Goal: Information Seeking & Learning: Learn about a topic

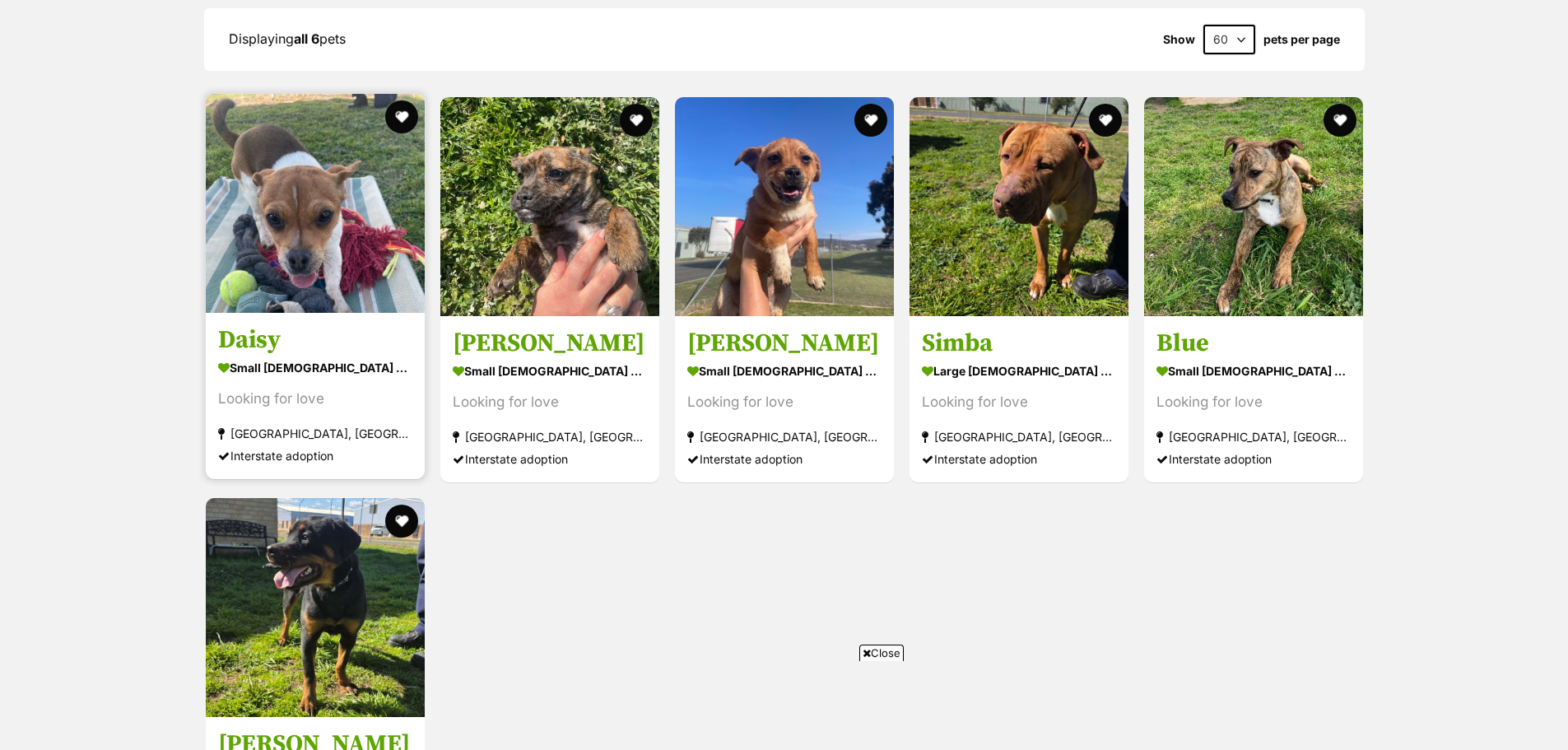
click at [357, 233] on img at bounding box center [315, 203] width 219 height 219
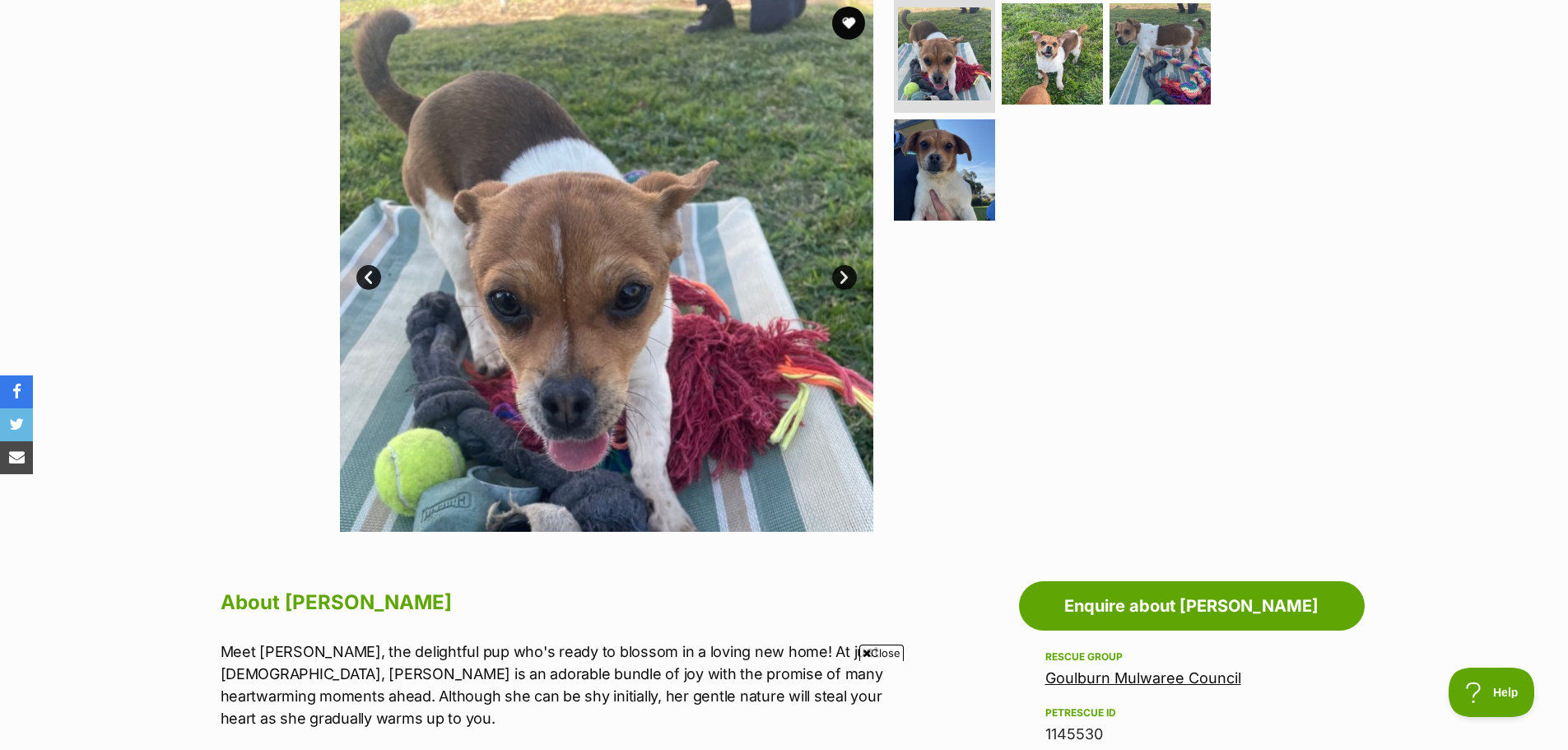
scroll to position [192, 0]
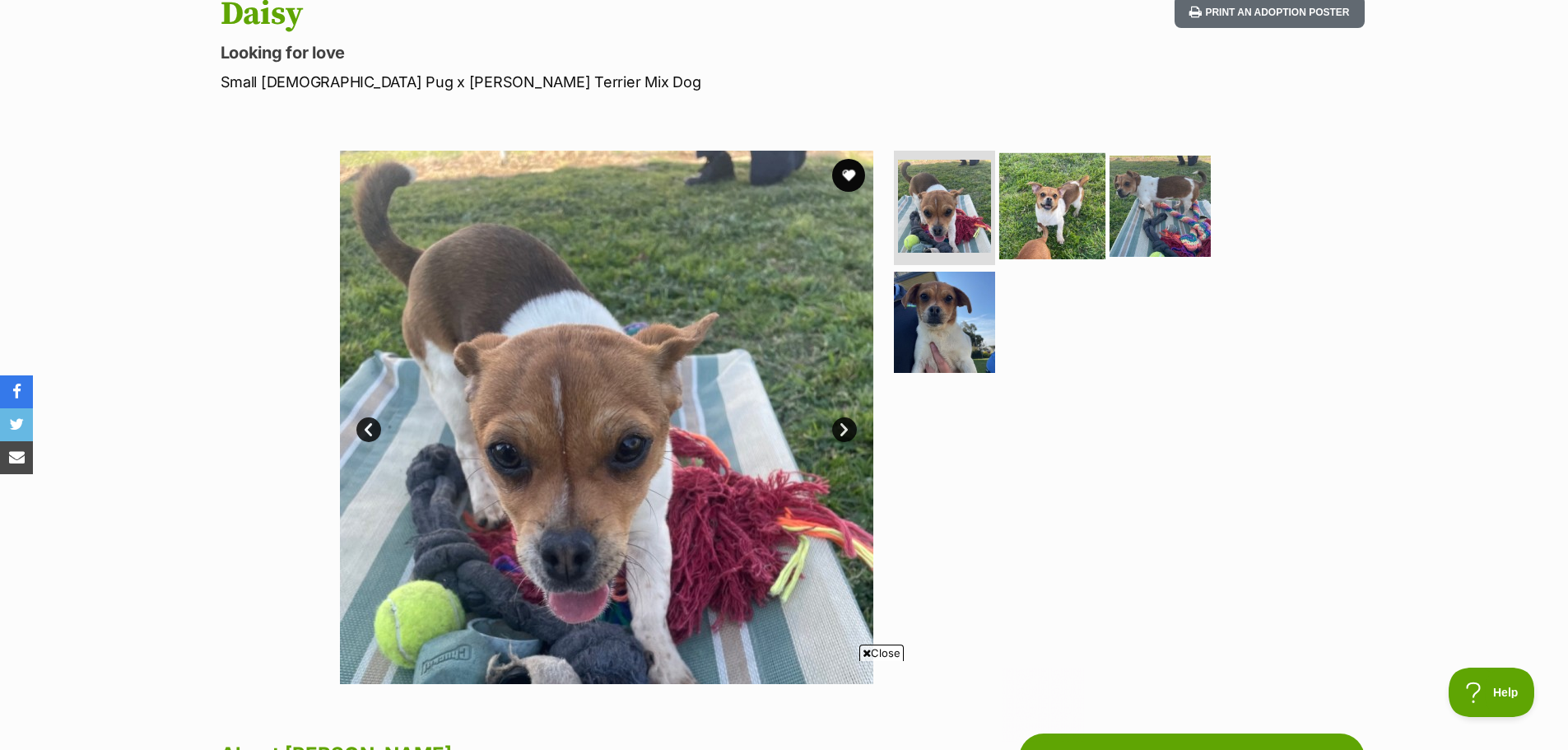
click at [1055, 234] on img at bounding box center [1053, 206] width 106 height 106
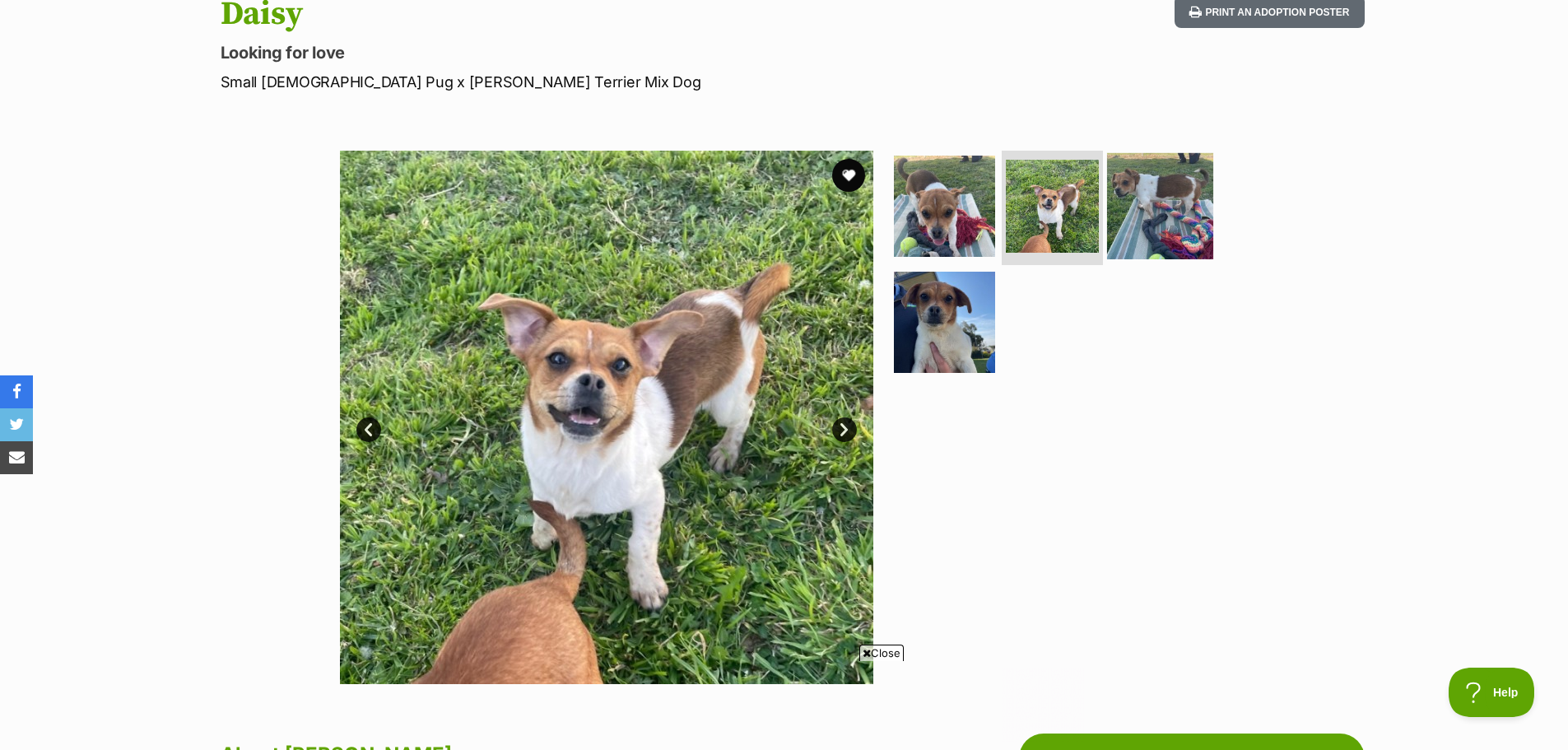
click at [1111, 221] on img at bounding box center [1160, 206] width 106 height 106
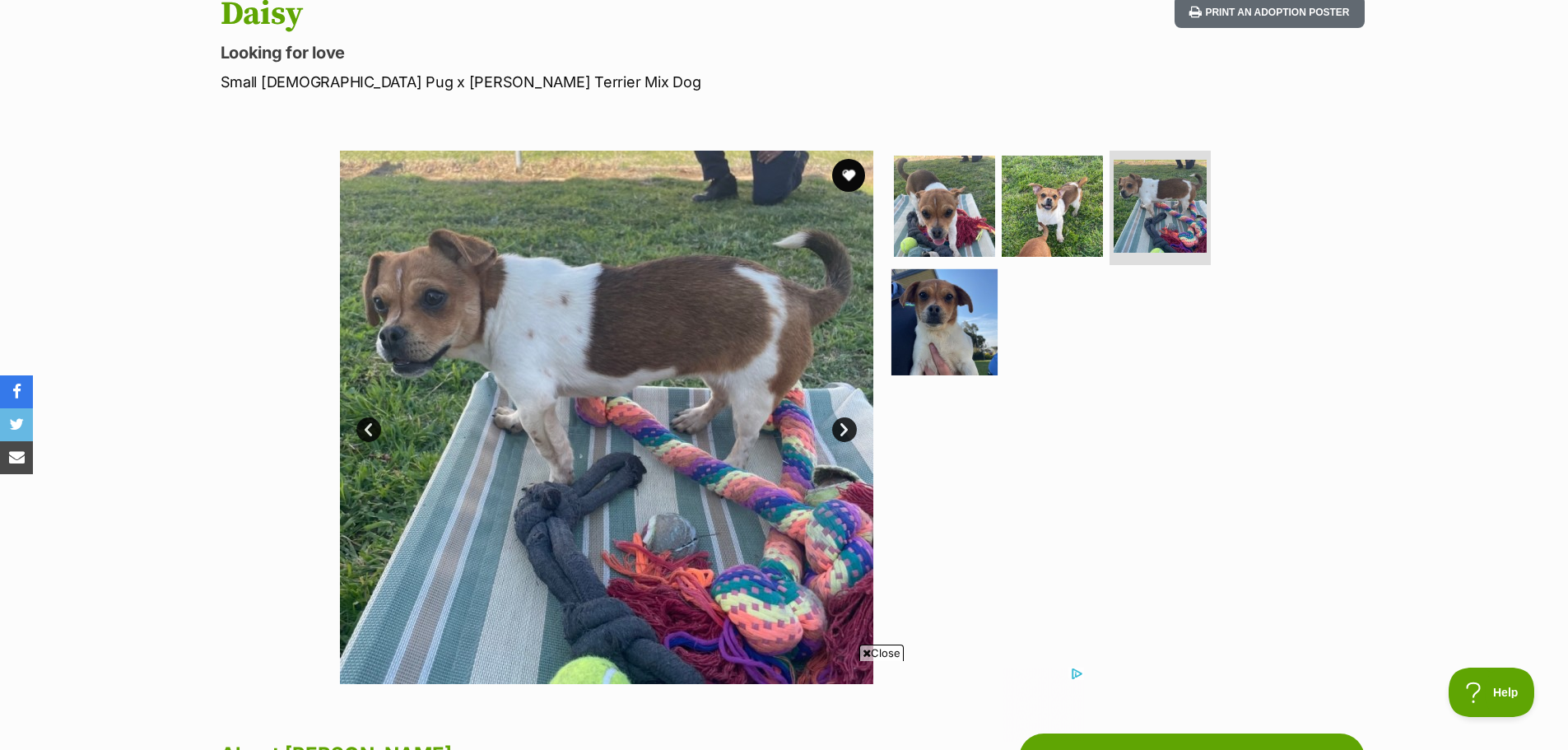
scroll to position [0, 0]
click at [914, 306] on img at bounding box center [944, 323] width 106 height 106
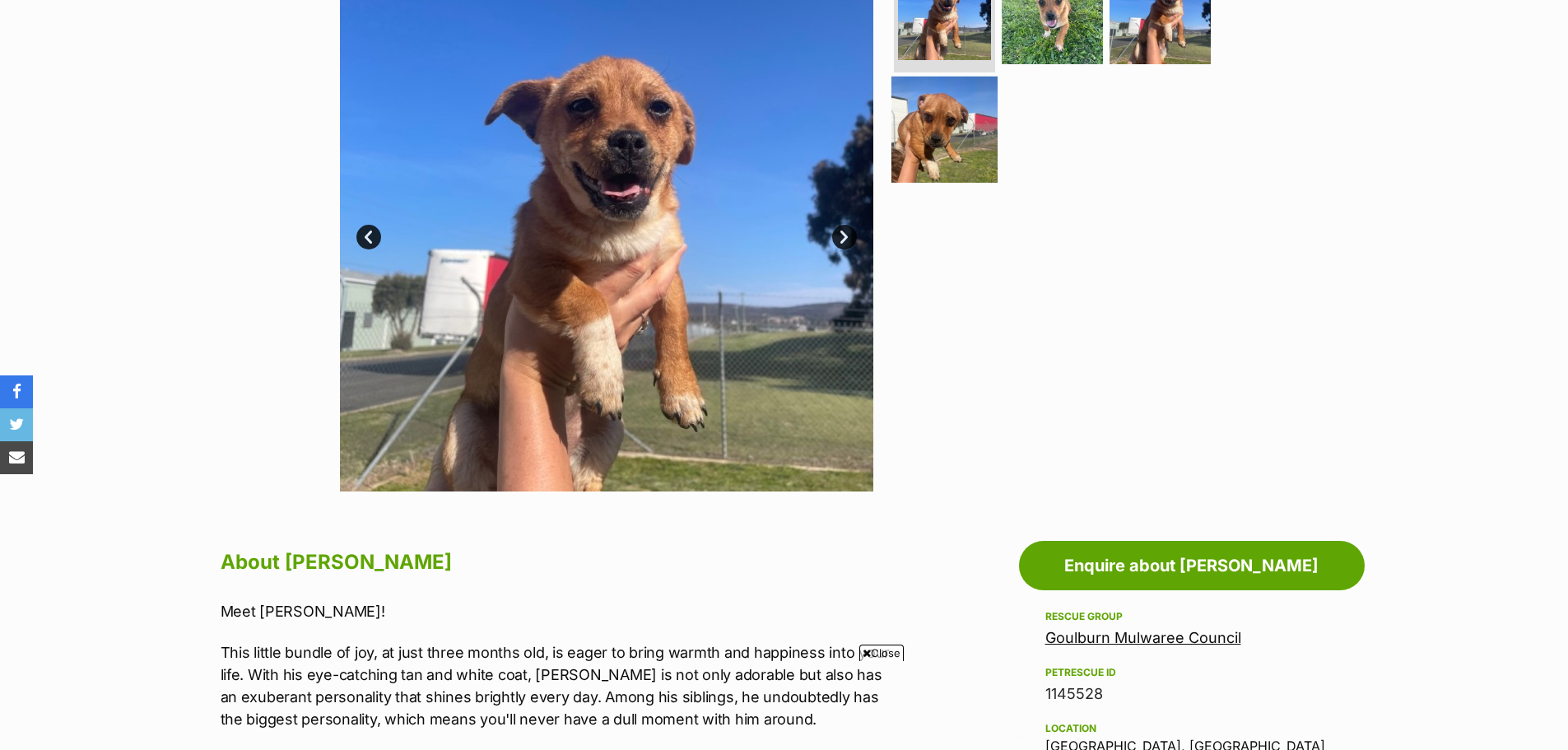
scroll to position [192, 0]
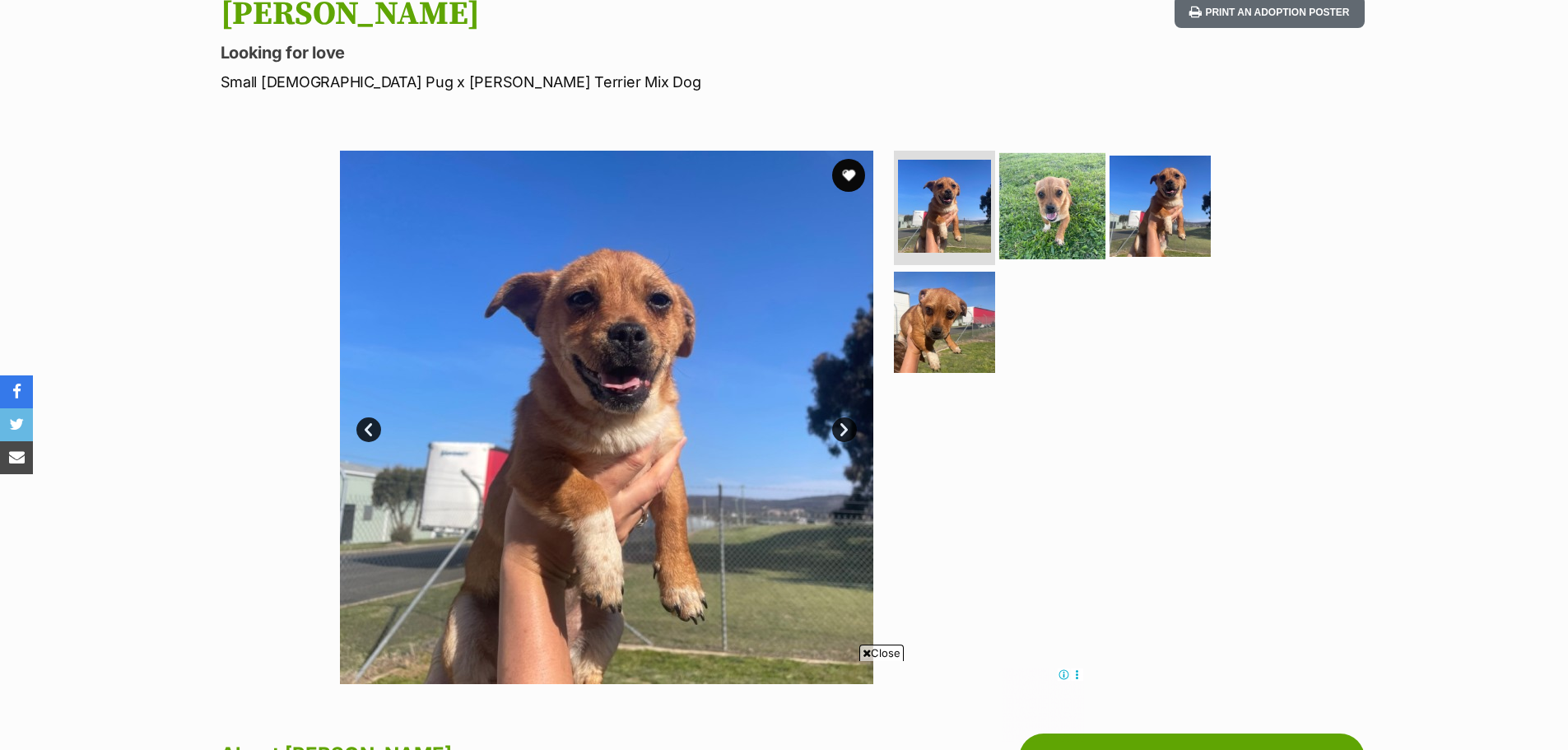
click at [1033, 219] on img at bounding box center [1053, 206] width 106 height 106
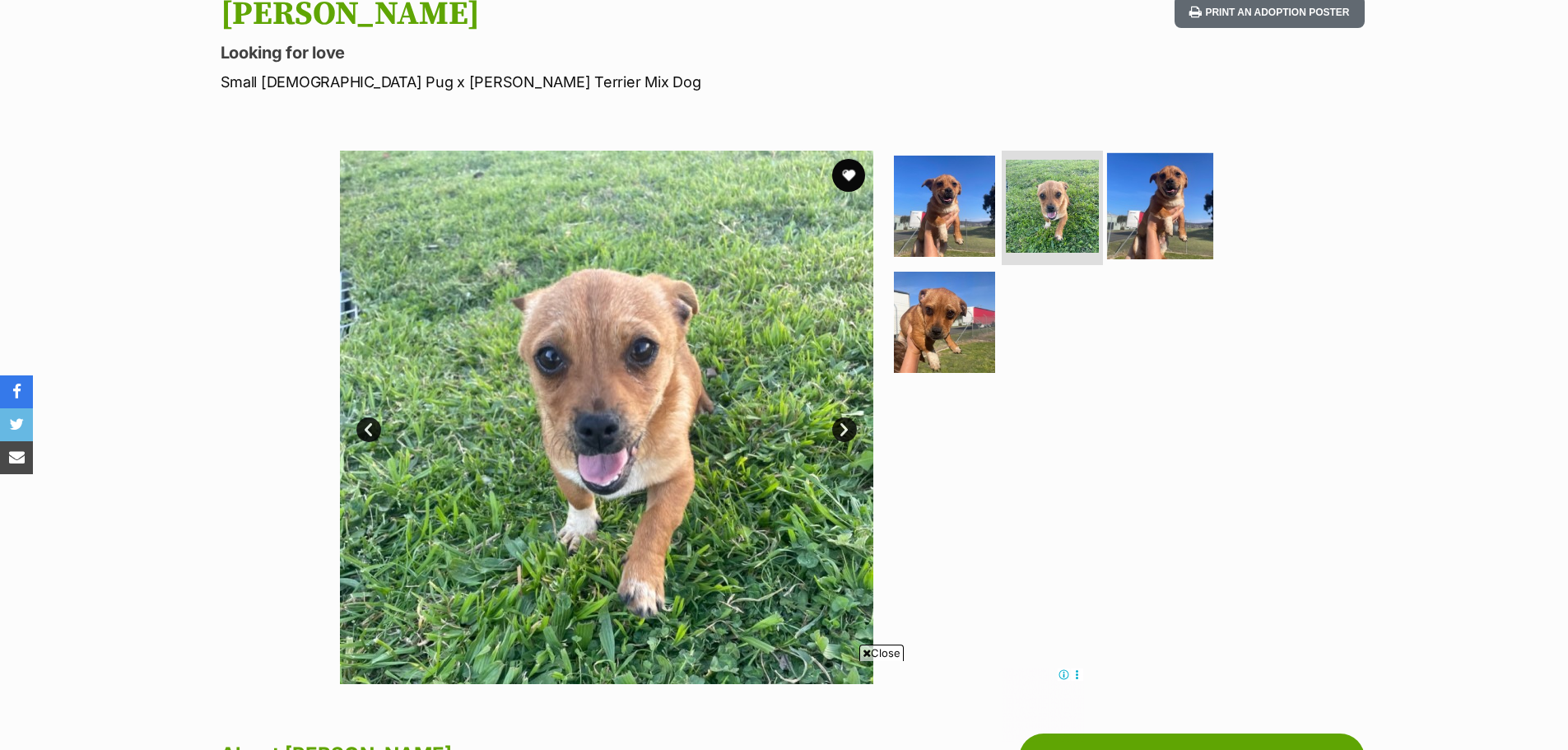
click at [1157, 215] on img at bounding box center [1160, 206] width 106 height 106
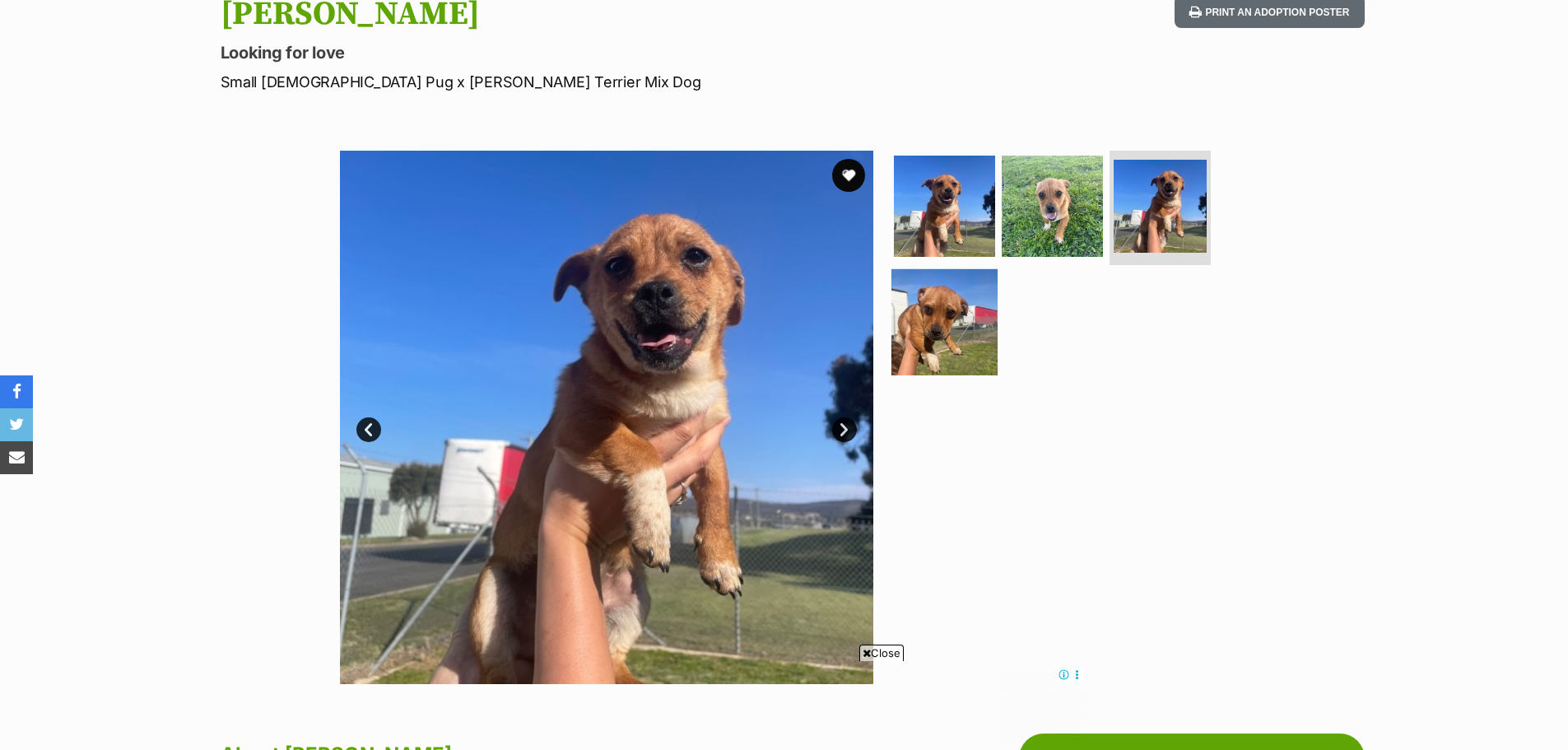
click at [955, 322] on img at bounding box center [944, 323] width 106 height 106
